Goal: Communication & Community: Answer question/provide support

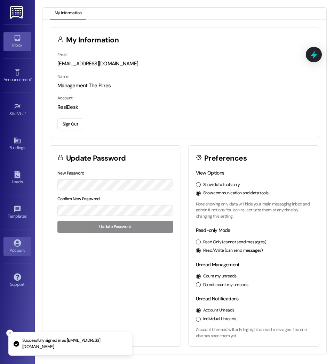
click at [18, 45] on div "Inbox" at bounding box center [17, 45] width 35 height 7
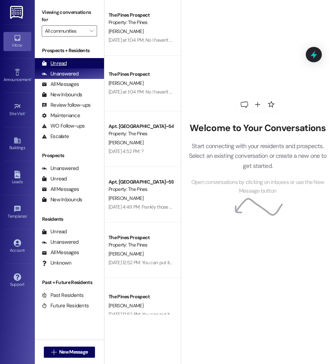
click at [58, 63] on div "Unread" at bounding box center [54, 63] width 25 height 7
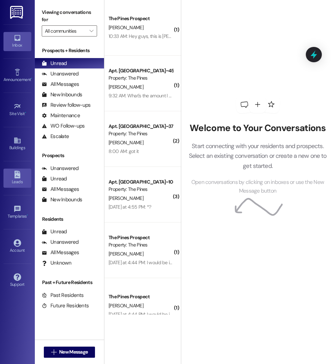
click at [13, 183] on div "Leads" at bounding box center [17, 181] width 35 height 7
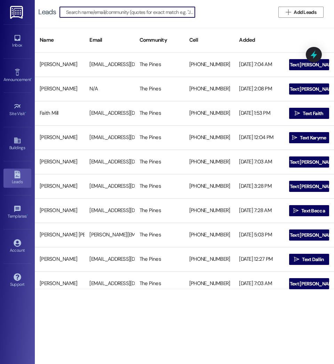
click at [107, 13] on input at bounding box center [130, 12] width 129 height 10
click at [125, 12] on input at bounding box center [130, 12] width 129 height 10
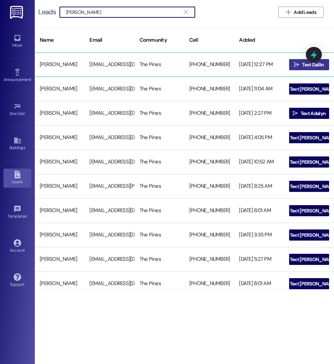
type input "[PERSON_NAME]"
click at [298, 64] on span " Text Dallin" at bounding box center [308, 64] width 33 height 10
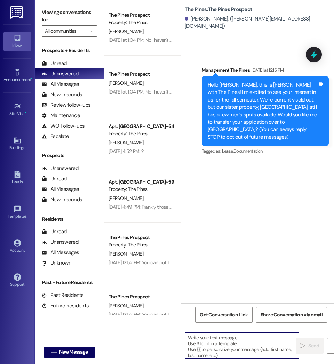
click at [238, 343] on textarea at bounding box center [242, 345] width 114 height 26
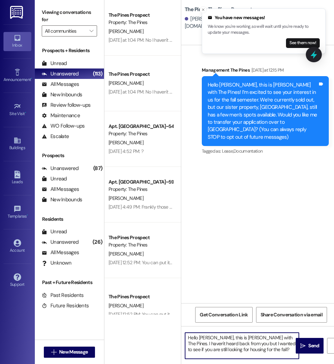
drag, startPoint x: 257, startPoint y: 350, endPoint x: 177, endPoint y: 337, distance: 81.5
click at [177, 337] on div "The Pines Prospect Property: The Pines [PERSON_NAME] [DATE] at 1:04 PM: No I ha…" at bounding box center [218, 182] width 229 height 364
type textarea "Hello [PERSON_NAME], this is [PERSON_NAME] with The Pines. I haven't heard back…"
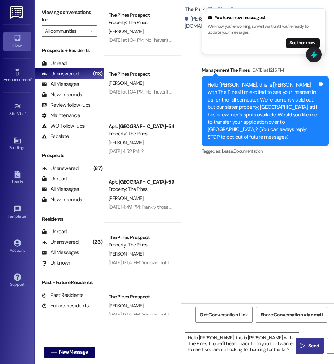
click at [311, 343] on span "Send" at bounding box center [313, 345] width 11 height 7
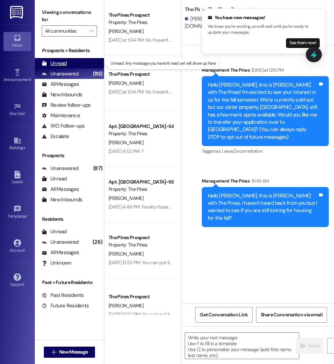
click at [55, 63] on div "Unread" at bounding box center [54, 63] width 25 height 7
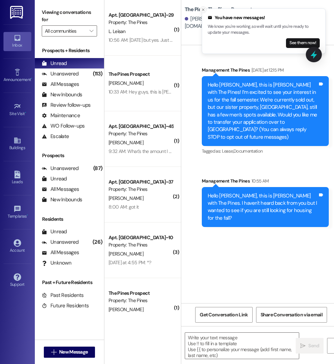
click at [204, 9] on icon "Close toast" at bounding box center [203, 10] width 4 height 4
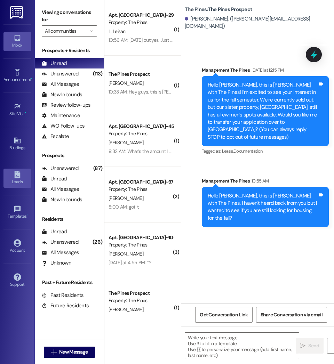
click at [23, 184] on div "Leads" at bounding box center [17, 181] width 35 height 7
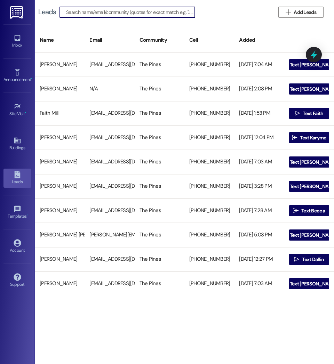
click at [115, 13] on input at bounding box center [130, 12] width 129 height 10
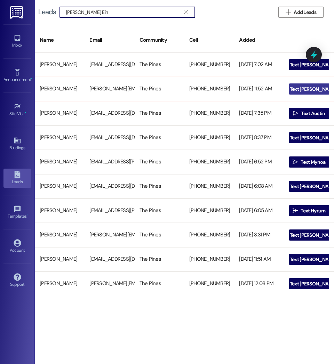
type input "[PERSON_NAME] Ein"
click at [286, 88] on icon "" at bounding box center [283, 89] width 5 height 6
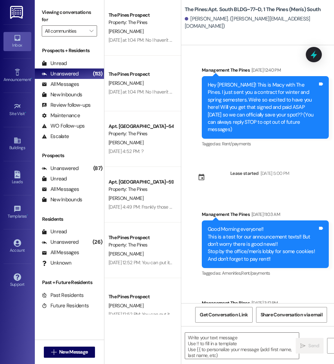
scroll to position [16587, 0]
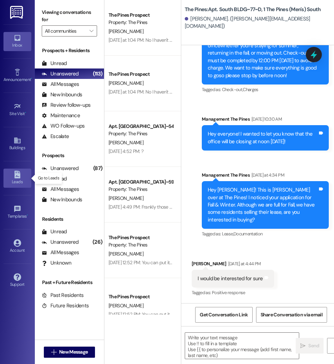
click at [17, 180] on div "Leads" at bounding box center [17, 181] width 35 height 7
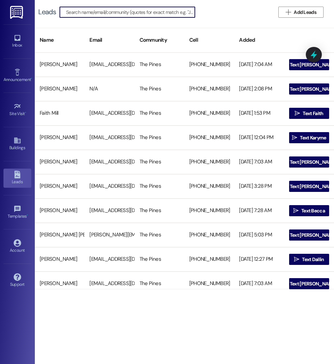
click at [108, 9] on input at bounding box center [130, 12] width 129 height 10
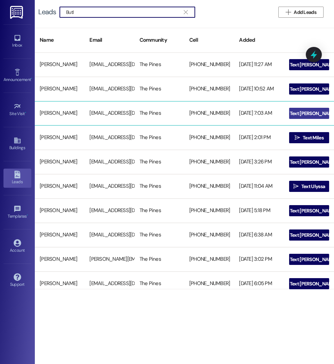
type input "Butl"
click at [316, 112] on span "Text [PERSON_NAME]" at bounding box center [312, 113] width 47 height 7
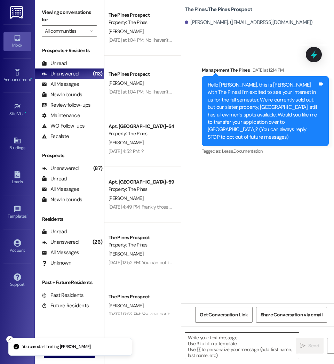
click at [211, 354] on textarea at bounding box center [242, 345] width 114 height 26
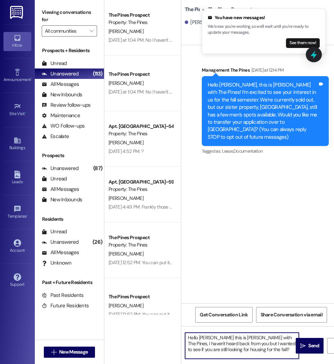
drag, startPoint x: 264, startPoint y: 352, endPoint x: 172, endPoint y: 330, distance: 94.4
click at [172, 330] on div "The Pines Prospect Property: The Pines [PERSON_NAME] [DATE] at 1:04 PM: No I ha…" at bounding box center [218, 182] width 229 height 364
type textarea "Hello [PERSON_NAME] this is [PERSON_NAME] with The Pines, I haven't heard back …"
click at [305, 349] on span " Send" at bounding box center [309, 345] width 22 height 7
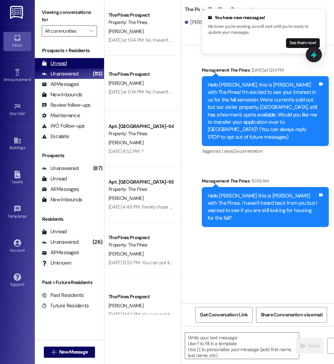
click at [55, 60] on div "Unread" at bounding box center [54, 63] width 25 height 7
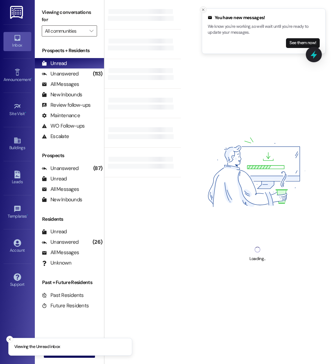
click at [202, 10] on icon "Close toast" at bounding box center [203, 10] width 4 height 4
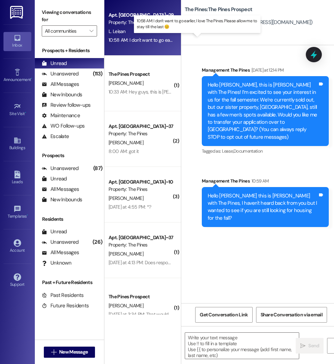
click at [143, 40] on div "10:58 AM: I don't want to go earlier, I love The Pines. Please allow me to stay…" at bounding box center [197, 40] width 178 height 6
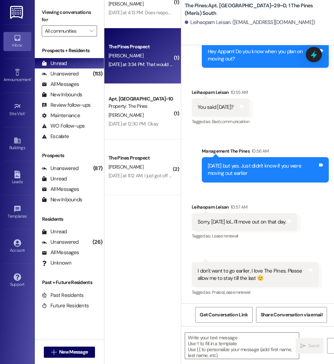
scroll to position [353, 0]
